Goal: Task Accomplishment & Management: Use online tool/utility

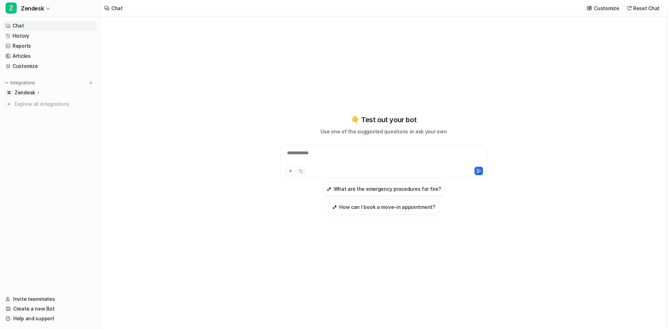
click at [48, 92] on div "Zendesk" at bounding box center [50, 93] width 94 height 10
click at [30, 100] on p "Overview" at bounding box center [31, 102] width 22 height 7
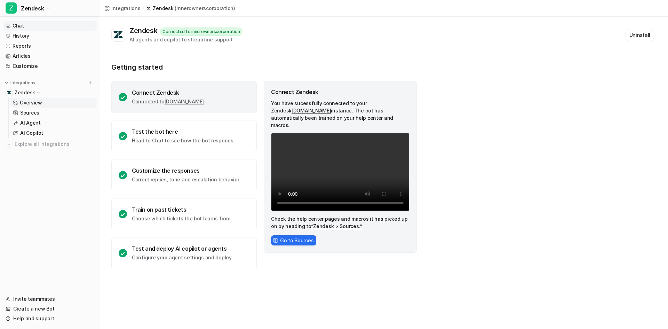
click at [16, 25] on link "Chat" at bounding box center [50, 26] width 94 height 10
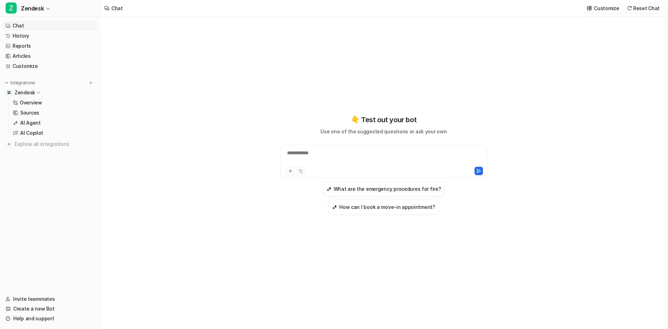
click at [422, 66] on div "**********" at bounding box center [384, 164] width 256 height 230
